Goal: Communication & Community: Answer question/provide support

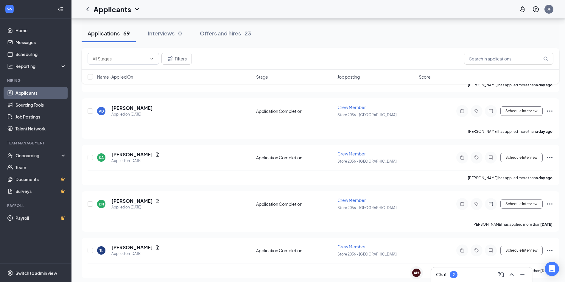
scroll to position [119, 0]
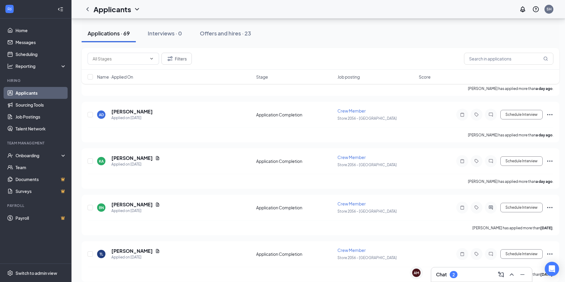
click at [451, 269] on div "Chat 2" at bounding box center [481, 274] width 101 height 14
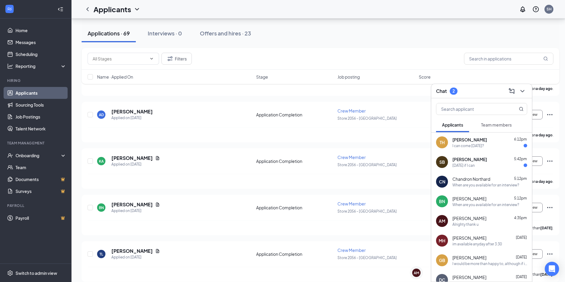
click at [484, 144] on div "I can come tomorrow?" at bounding box center [468, 145] width 32 height 5
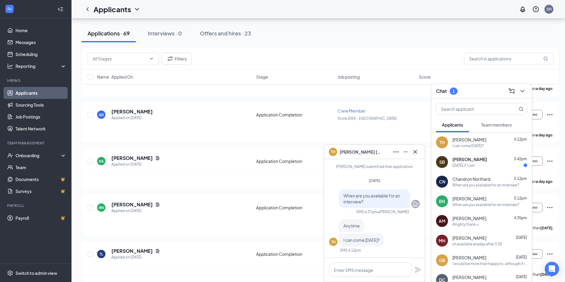
click at [347, 151] on span "Tiffany Hughes" at bounding box center [360, 152] width 42 height 7
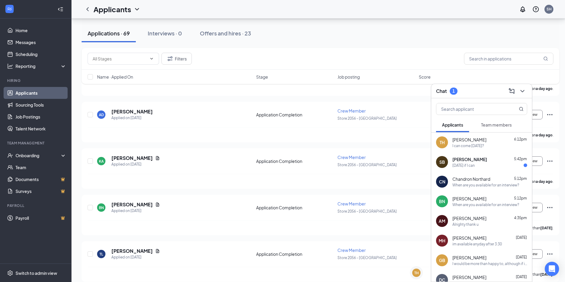
click at [487, 140] on div "Tiffany Hughes 6:12pm" at bounding box center [489, 140] width 75 height 6
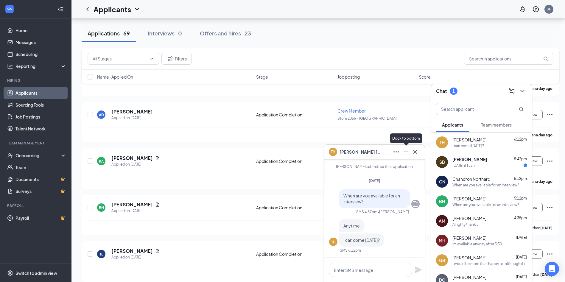
click at [409, 153] on icon "Minimize" at bounding box center [405, 151] width 7 height 7
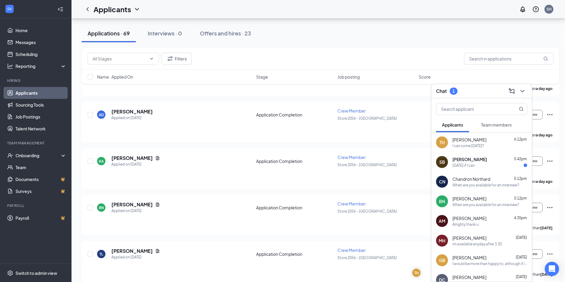
click at [479, 134] on div "TH Tiffany Hughes 6:12pm I can come tomorrow?" at bounding box center [481, 142] width 101 height 20
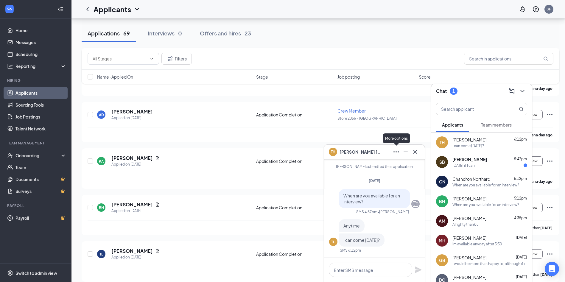
click at [394, 150] on icon "Ellipses" at bounding box center [395, 151] width 7 height 7
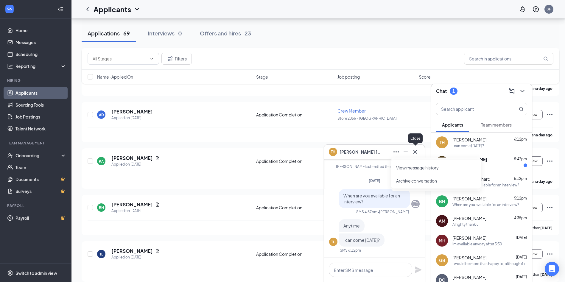
click at [417, 150] on icon "Cross" at bounding box center [414, 151] width 7 height 7
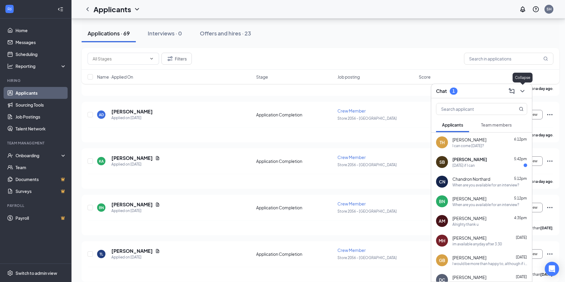
drag, startPoint x: 522, startPoint y: 90, endPoint x: 466, endPoint y: 82, distance: 57.3
click at [522, 90] on icon "ChevronDown" at bounding box center [521, 91] width 7 height 7
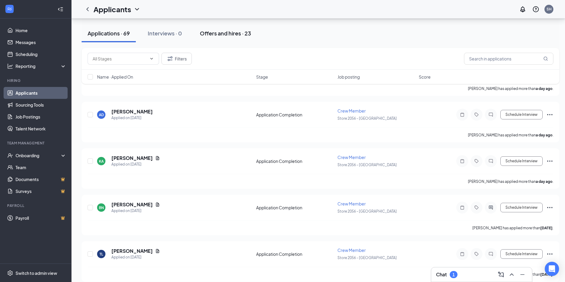
click at [242, 31] on div "Offers and hires · 23" at bounding box center [225, 32] width 51 height 7
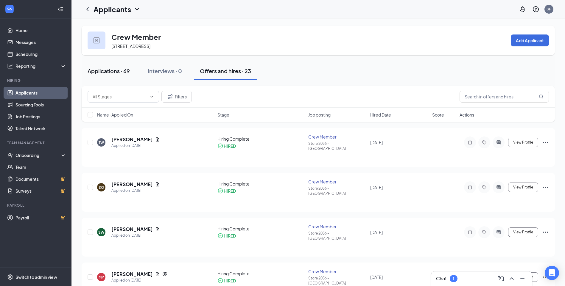
click at [118, 72] on div "Applications · 69" at bounding box center [109, 70] width 42 height 7
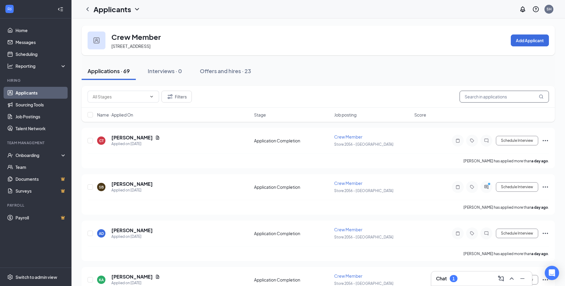
click at [498, 96] on input "text" at bounding box center [503, 97] width 89 height 12
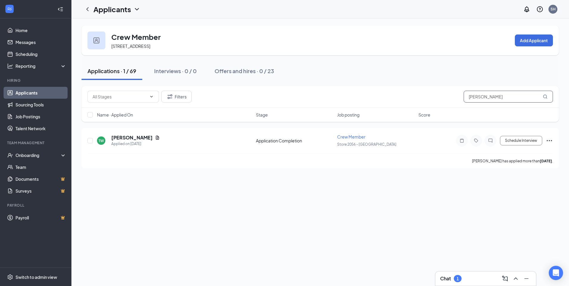
type input "TIFFANY"
click at [459, 277] on div "1" at bounding box center [458, 279] width 2 height 5
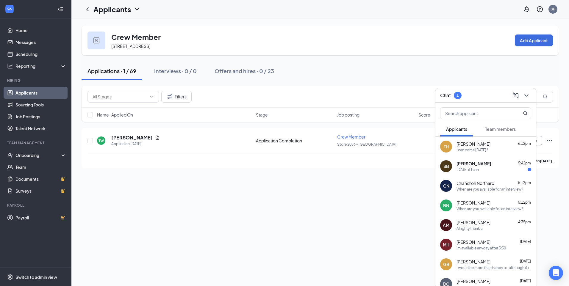
click at [483, 147] on div "Tiffany Hughes 6:12pm I can come tomorrow?" at bounding box center [494, 147] width 75 height 12
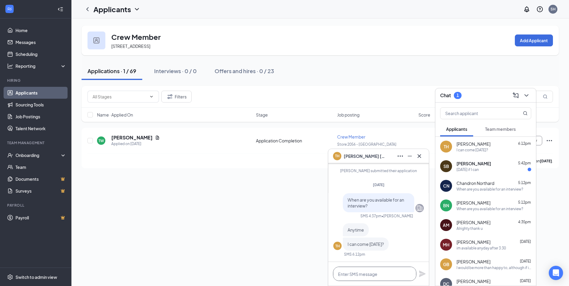
click at [360, 274] on textarea at bounding box center [374, 274] width 83 height 14
click at [526, 96] on icon "ChevronDown" at bounding box center [526, 95] width 7 height 7
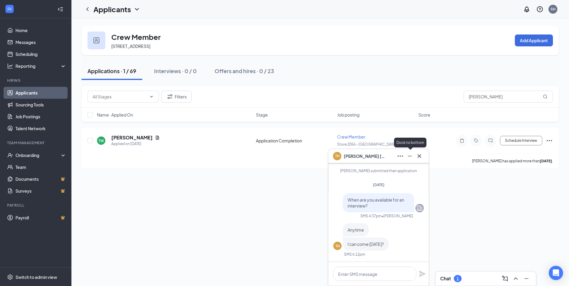
click at [413, 156] on icon "Minimize" at bounding box center [409, 156] width 7 height 7
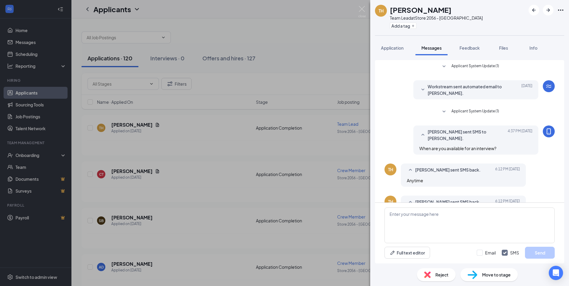
scroll to position [22, 0]
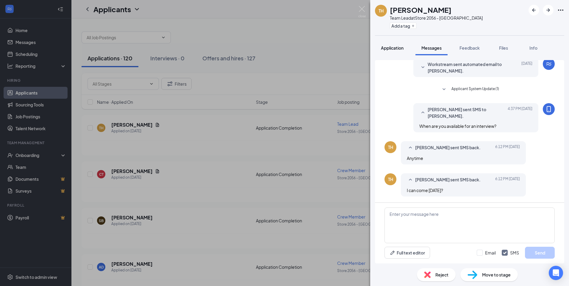
click at [396, 48] on span "Application" at bounding box center [392, 47] width 23 height 5
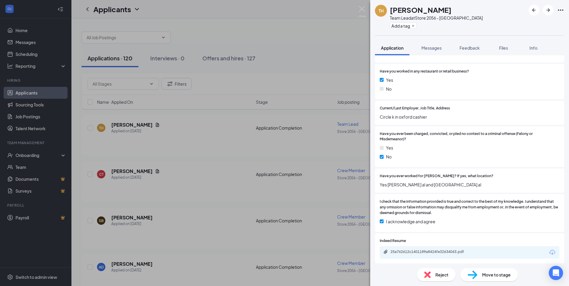
scroll to position [256, 0]
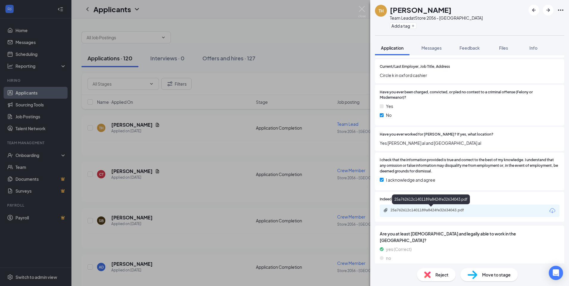
click at [434, 206] on div "25a762612c1401189a8424fe32634043.pdf" at bounding box center [431, 201] width 78 height 12
click at [432, 208] on div "25a762612c1401189a8424fe32634043.pdf" at bounding box center [432, 210] width 83 height 5
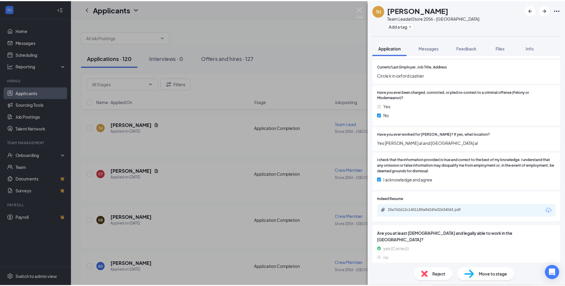
scroll to position [253, 0]
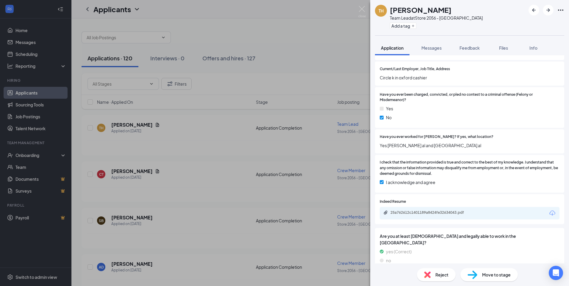
click at [421, 214] on div "25a762612c1401189a8424fe32634043.pdf" at bounding box center [432, 212] width 83 height 5
click at [361, 11] on img at bounding box center [361, 12] width 7 height 12
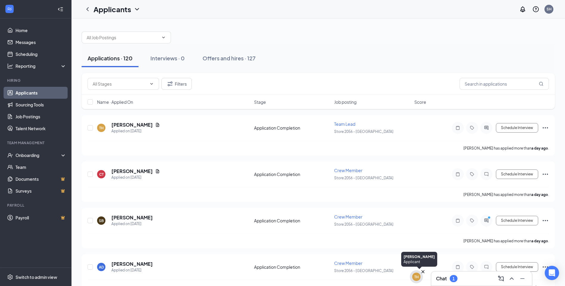
click at [413, 281] on div "TH" at bounding box center [416, 277] width 13 height 13
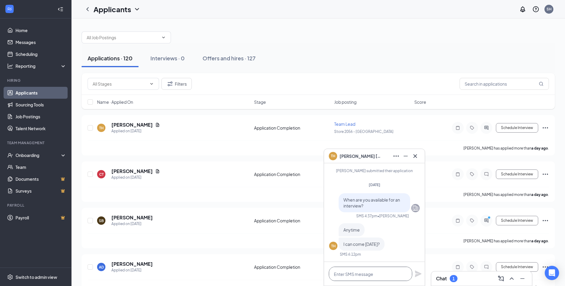
click at [362, 274] on textarea at bounding box center [370, 274] width 83 height 14
type textarea "y"
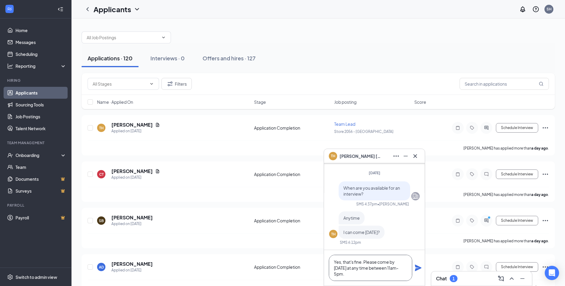
type textarea "Yes, that's fine. Please come by [DATE] at any time between 11am-5pm."
click at [417, 267] on icon "Plane" at bounding box center [418, 268] width 7 height 7
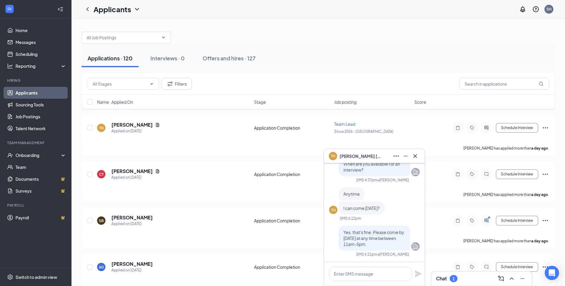
scroll to position [0, 0]
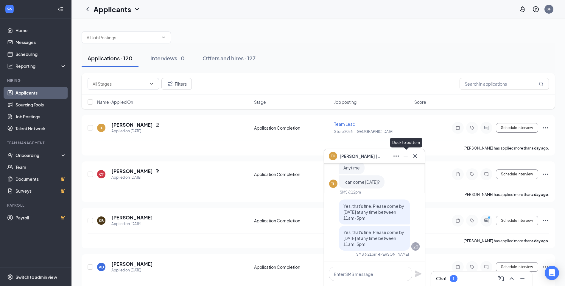
click at [406, 156] on icon "Minimize" at bounding box center [405, 156] width 4 height 1
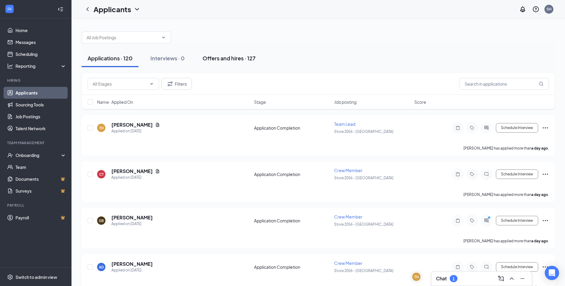
click at [222, 58] on div "Offers and hires · 127" at bounding box center [228, 57] width 53 height 7
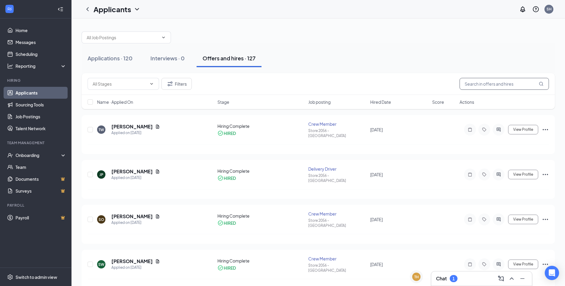
click at [479, 82] on input "text" at bounding box center [503, 84] width 89 height 12
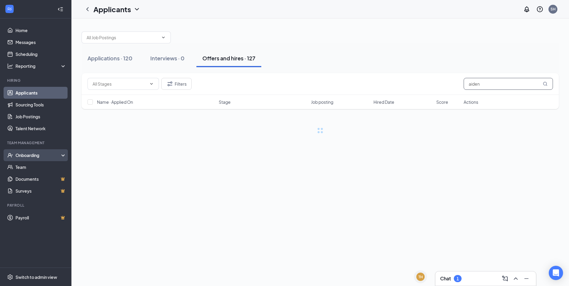
type input "aiden"
click at [32, 155] on div "Onboarding" at bounding box center [38, 155] width 46 height 6
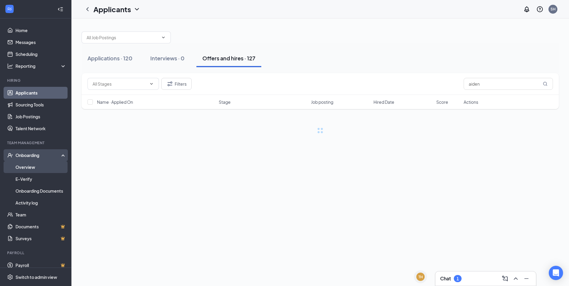
click at [27, 165] on link "Overview" at bounding box center [40, 167] width 51 height 12
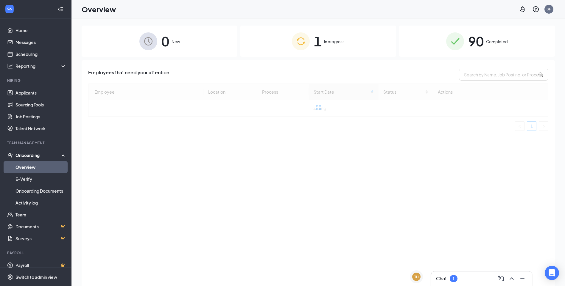
click at [493, 44] on span "Completed" at bounding box center [497, 42] width 22 height 6
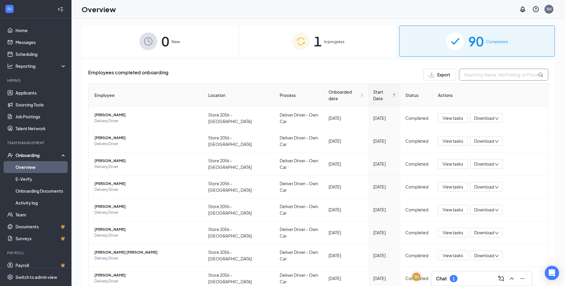
click at [481, 75] on input "text" at bounding box center [503, 75] width 89 height 12
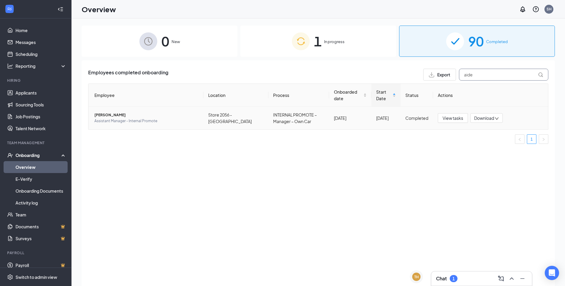
type input "aide"
click at [108, 114] on span "[PERSON_NAME]" at bounding box center [146, 115] width 104 height 6
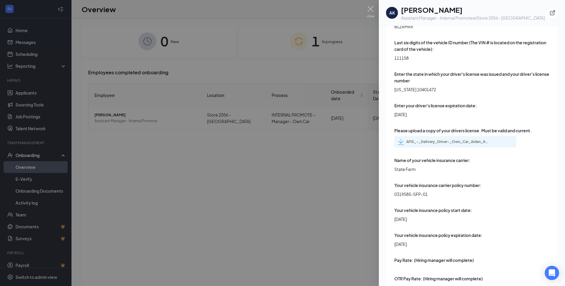
scroll to position [1263, 0]
click at [457, 139] on div "AFIS_-_Delivery_Driver-_Own_Car_Aiden_K_Mitchell_uploadedfile_20250622.pdf.pdf" at bounding box center [444, 142] width 92 height 6
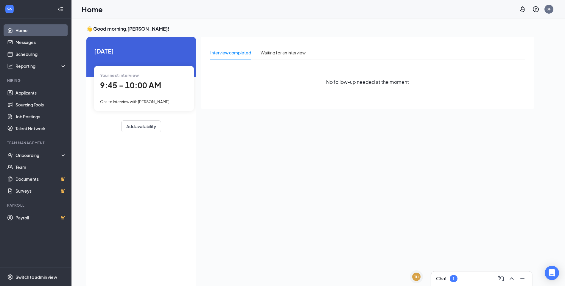
click at [457, 278] on div "1" at bounding box center [453, 278] width 8 height 7
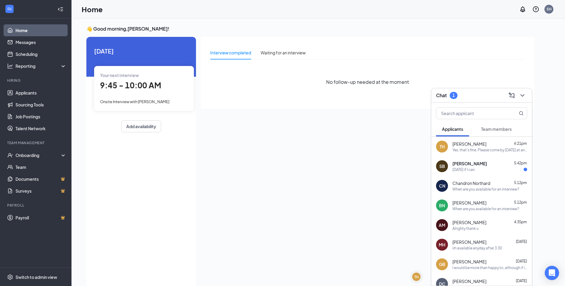
click at [476, 162] on span "[PERSON_NAME]" at bounding box center [469, 164] width 35 height 6
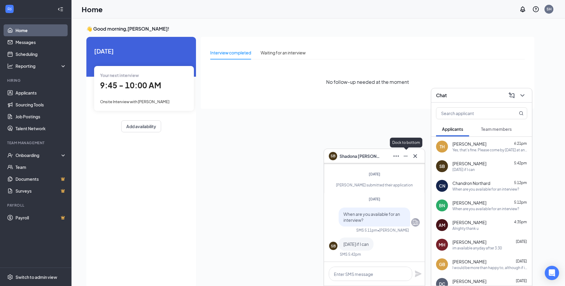
click at [403, 155] on icon "Minimize" at bounding box center [405, 156] width 7 height 7
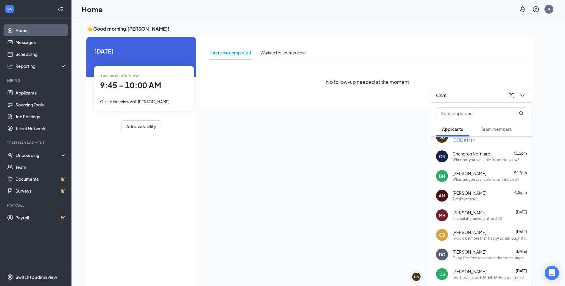
scroll to position [60, 0]
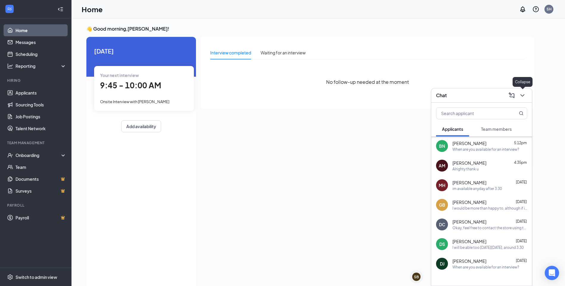
click at [522, 94] on icon "ChevronDown" at bounding box center [521, 95] width 7 height 7
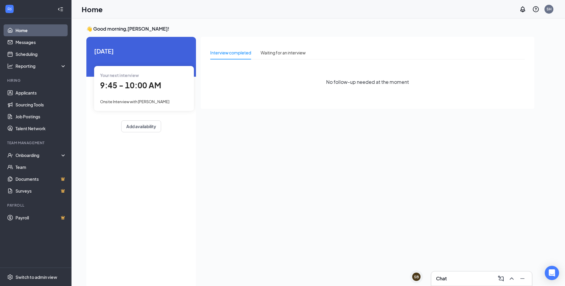
scroll to position [0, 0]
click at [31, 94] on link "Applicants" at bounding box center [40, 93] width 51 height 12
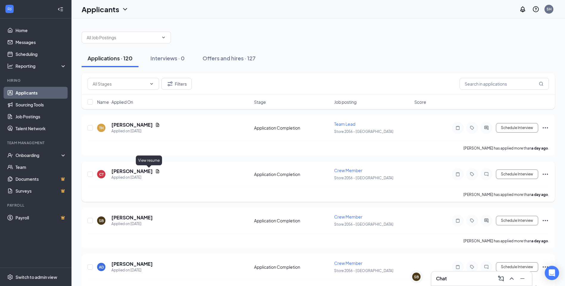
click at [156, 170] on icon "Document" at bounding box center [157, 171] width 3 height 4
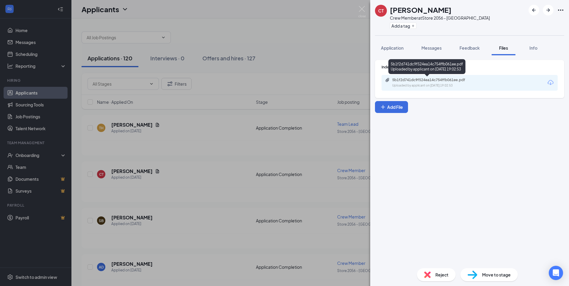
click at [422, 81] on div "5b1f2d741dc9f524ea14c754ffb061ee.pdf" at bounding box center [433, 80] width 83 height 5
click at [397, 46] on span "Application" at bounding box center [392, 47] width 23 height 5
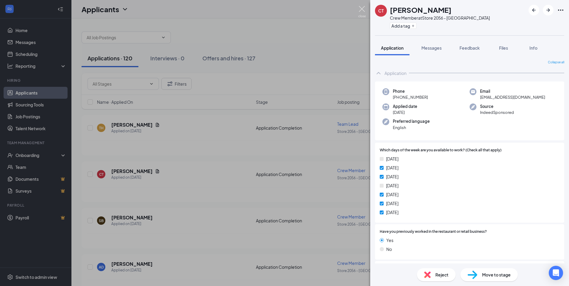
click at [362, 7] on img at bounding box center [361, 12] width 7 height 12
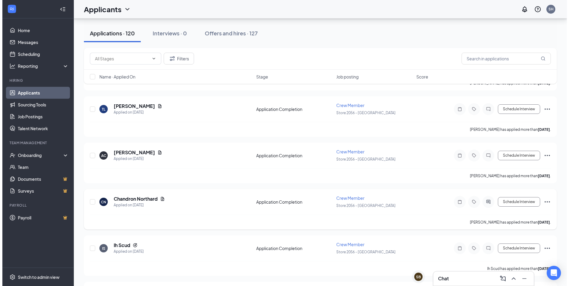
scroll to position [298, 0]
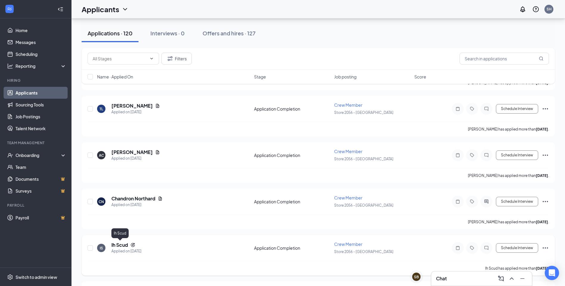
click at [124, 244] on h5 "Ih Scud" at bounding box center [119, 245] width 17 height 7
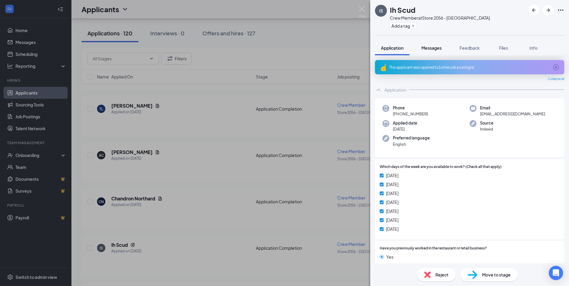
click at [436, 46] on span "Messages" at bounding box center [431, 47] width 20 height 5
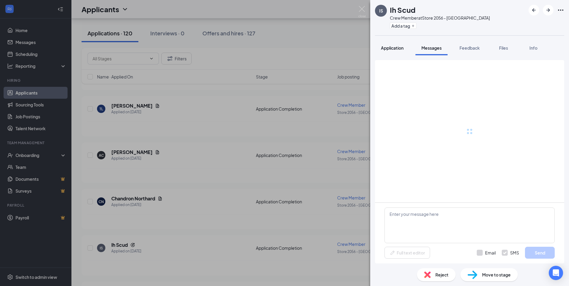
click at [389, 52] on button "Application" at bounding box center [392, 47] width 35 height 15
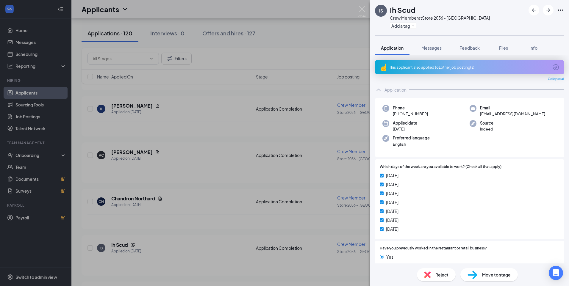
drag, startPoint x: 477, startPoint y: 112, endPoint x: 549, endPoint y: 115, distance: 72.7
click at [549, 115] on div "Email fdjznwb9c4@privaterelay.appleid.com" at bounding box center [513, 111] width 87 height 12
click at [553, 67] on icon "ArrowCircle" at bounding box center [556, 67] width 6 height 6
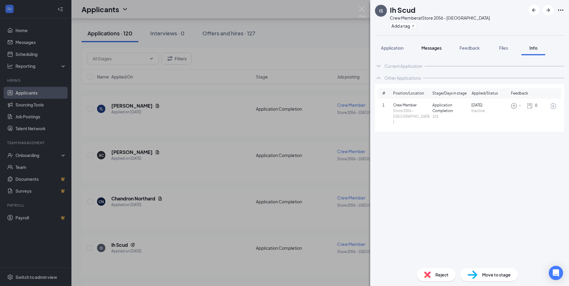
click at [433, 46] on span "Messages" at bounding box center [431, 47] width 20 height 5
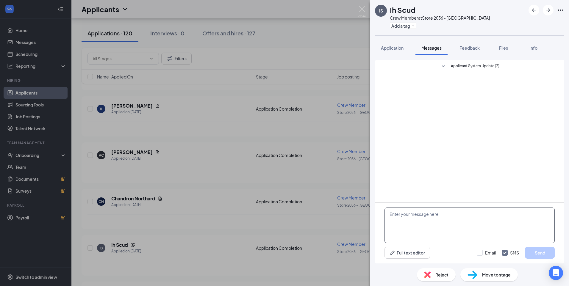
click at [438, 224] on textarea at bounding box center [470, 226] width 170 height 36
type textarea "When are you available for an interview?"
click at [539, 254] on button "Send" at bounding box center [540, 253] width 30 height 12
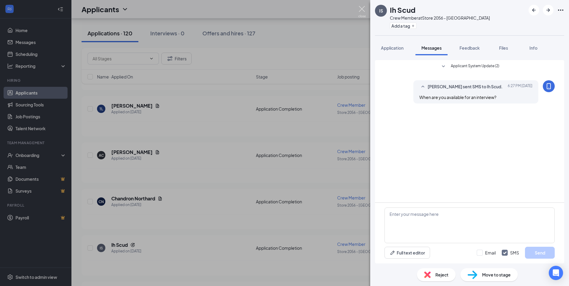
click at [361, 8] on img at bounding box center [361, 12] width 7 height 12
